Goal: Information Seeking & Learning: Learn about a topic

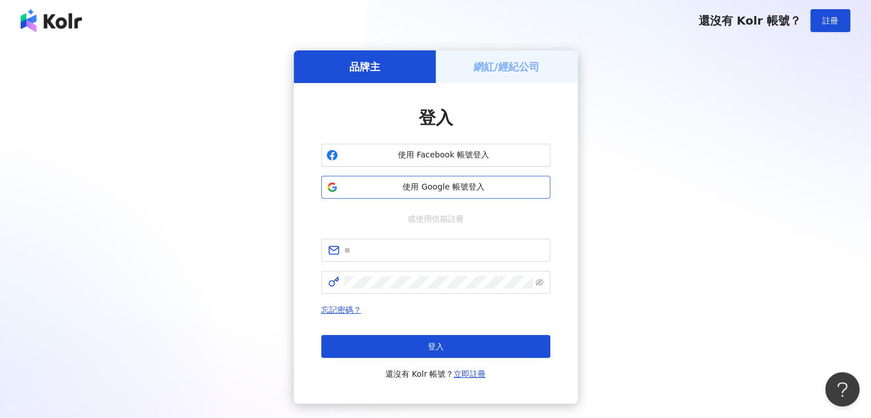
click at [458, 188] on span "使用 Google 帳號登入" at bounding box center [443, 187] width 203 height 11
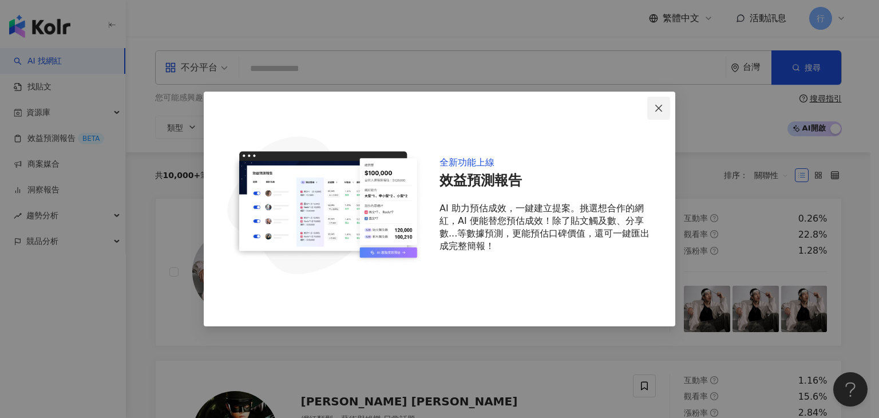
click at [658, 110] on icon "close" at bounding box center [658, 108] width 9 height 9
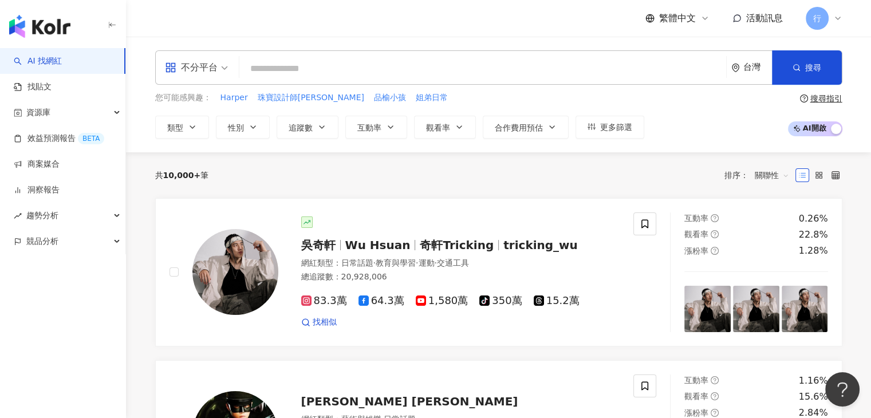
click at [378, 67] on input "search" at bounding box center [483, 69] width 478 height 22
paste input "****"
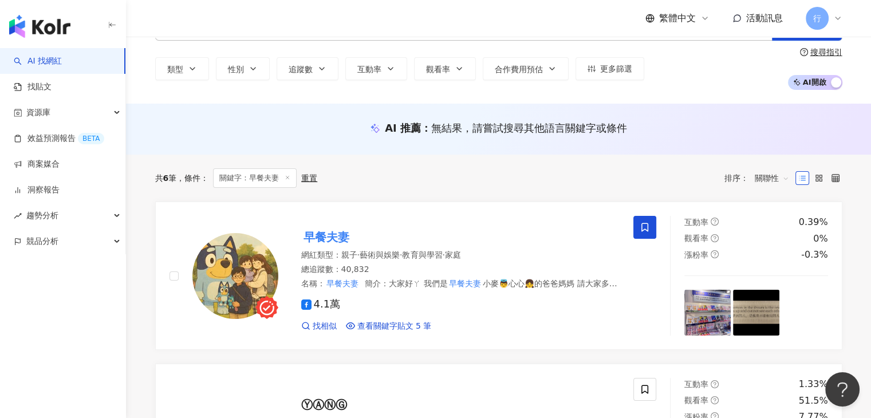
scroll to position [57, 0]
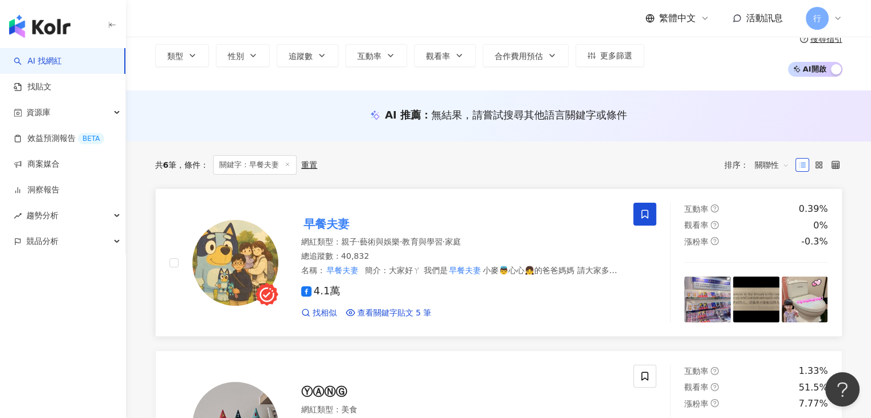
type input "****"
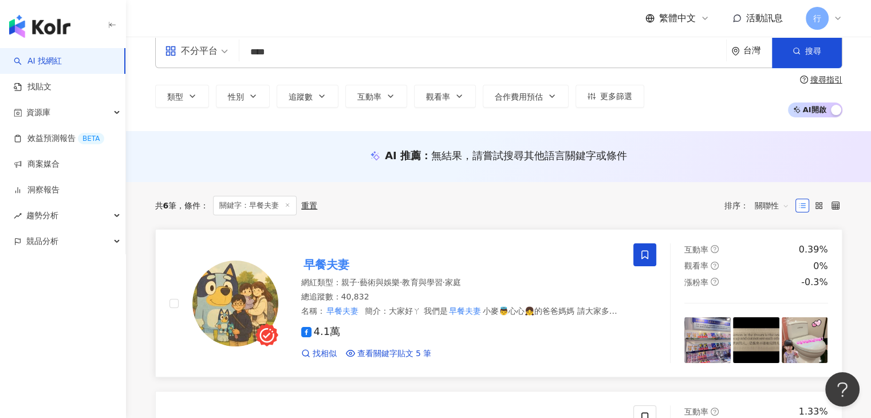
scroll to position [0, 0]
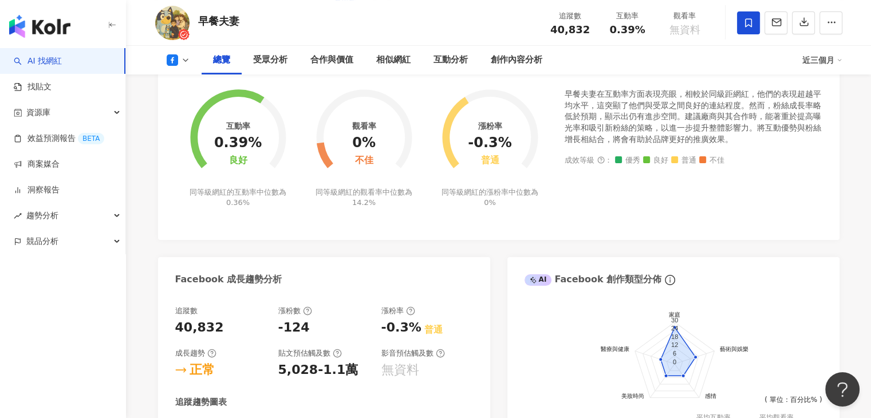
scroll to position [229, 0]
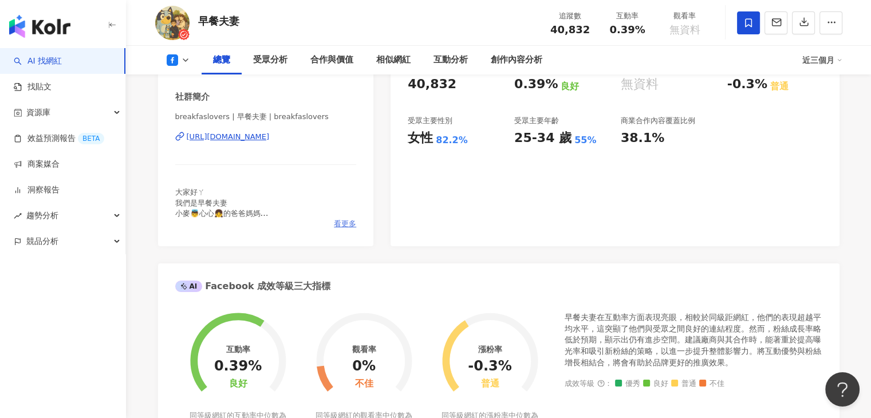
click at [348, 223] on span "看更多" at bounding box center [345, 224] width 22 height 10
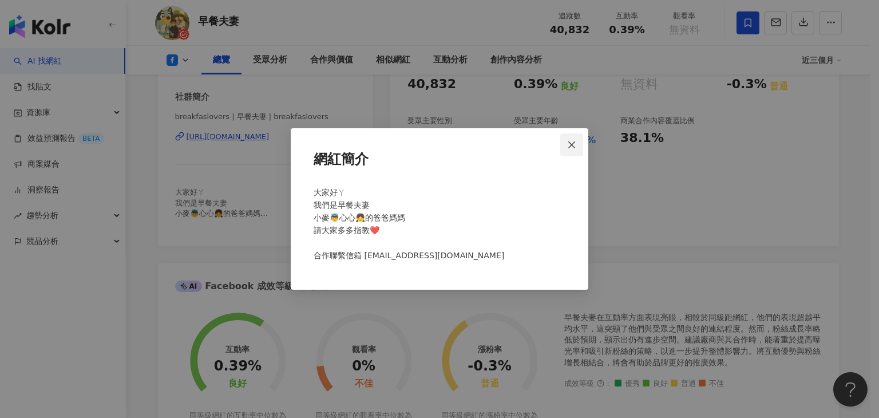
click at [574, 145] on icon "close" at bounding box center [571, 144] width 9 height 9
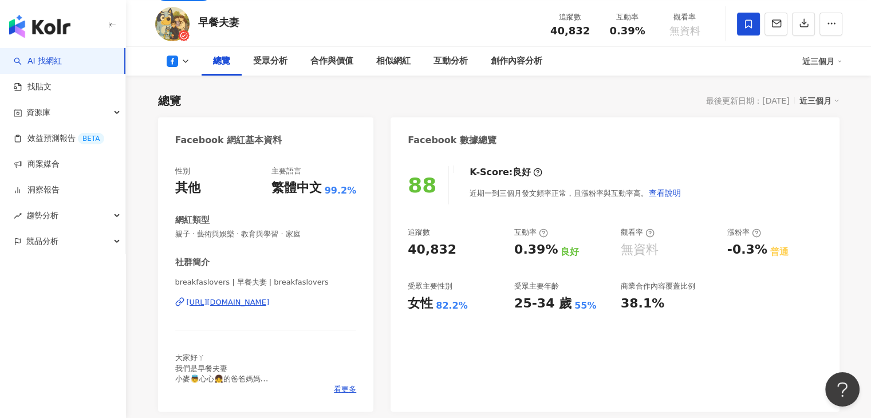
scroll to position [57, 0]
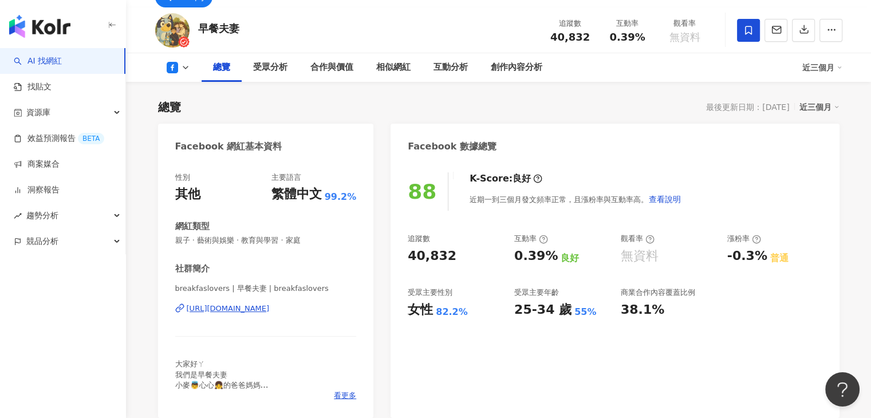
click at [186, 69] on icon at bounding box center [185, 67] width 9 height 9
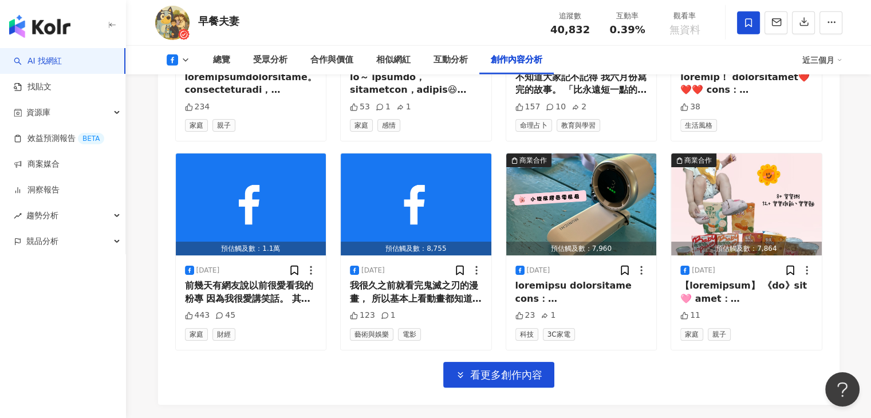
scroll to position [3588, 0]
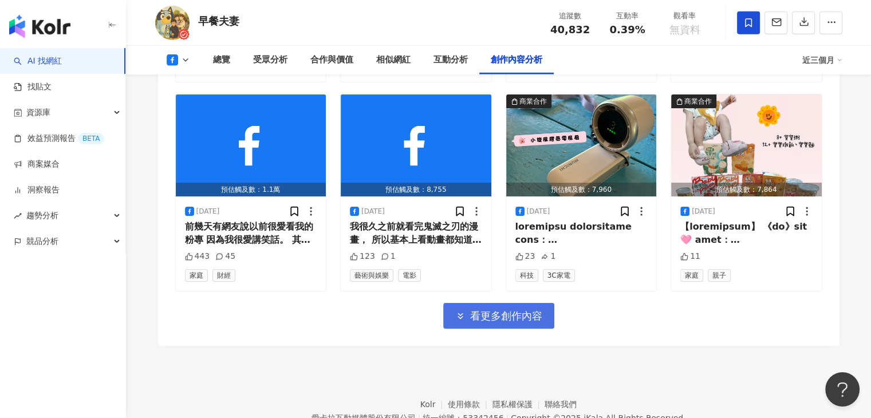
click at [495, 303] on button "看更多創作內容" at bounding box center [498, 316] width 111 height 26
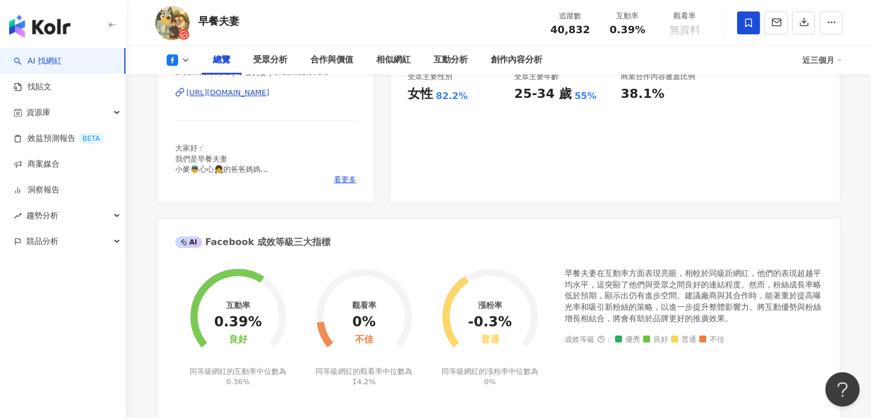
scroll to position [0, 0]
